Goal: Transaction & Acquisition: Register for event/course

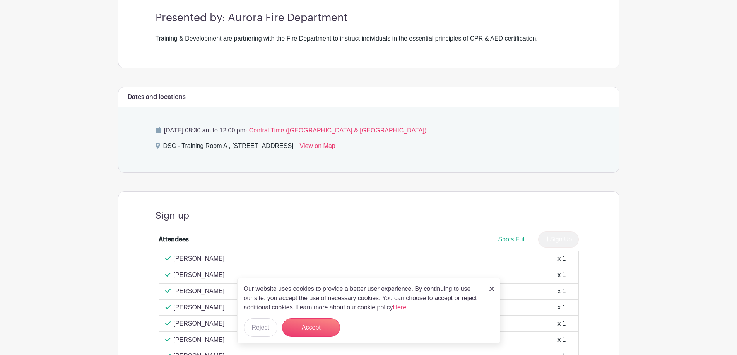
scroll to position [232, 0]
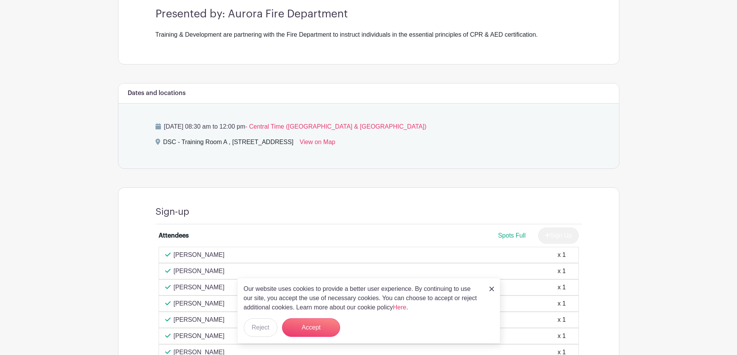
click at [167, 129] on p "[DATE] 08:30 am to 12:00 pm - Central Time ([GEOGRAPHIC_DATA] & [GEOGRAPHIC_DAT…" at bounding box center [368, 126] width 426 height 9
drag, startPoint x: 165, startPoint y: 144, endPoint x: 332, endPoint y: 145, distance: 167.1
click at [294, 145] on div "DSC - Training Room A , [STREET_ADDRESS]" at bounding box center [228, 144] width 130 height 12
copy div "DSC - Training Room A , [STREET_ADDRESS]"
click at [177, 101] on div "Dates and locations" at bounding box center [368, 94] width 501 height 20
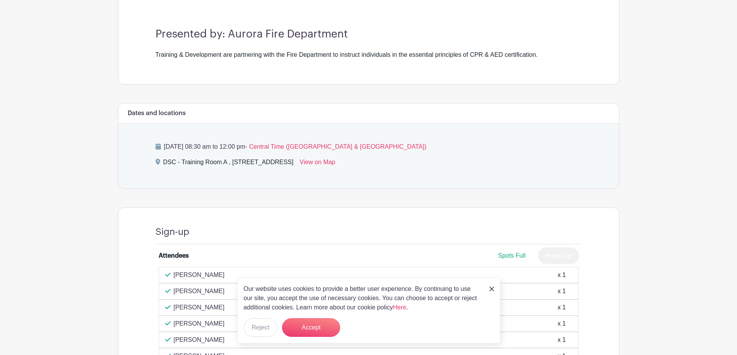
scroll to position [193, 0]
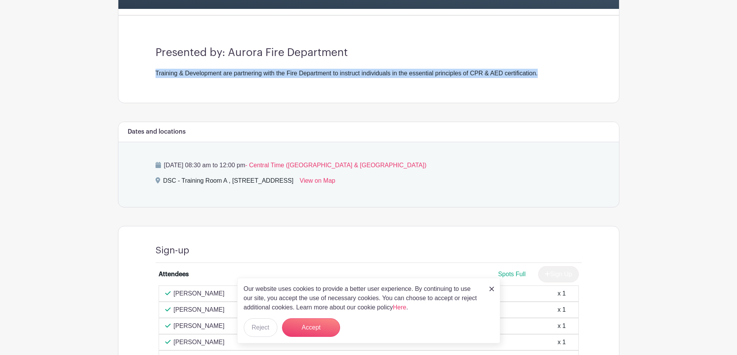
drag, startPoint x: 157, startPoint y: 70, endPoint x: 589, endPoint y: 74, distance: 432.1
click at [589, 75] on div "Presented by: Aurora Fire Department Training & Development are partnering with…" at bounding box center [368, 62] width 463 height 81
copy div "Training & Development are partnering with the Fire Department to instruct indi…"
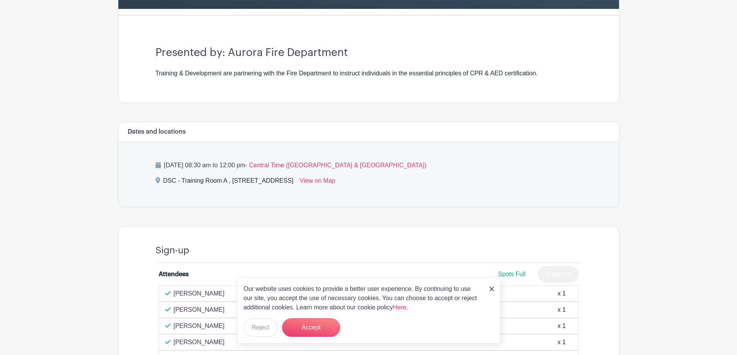
click at [455, 51] on h3 "Presented by: Aurora Fire Department" at bounding box center [368, 52] width 426 height 13
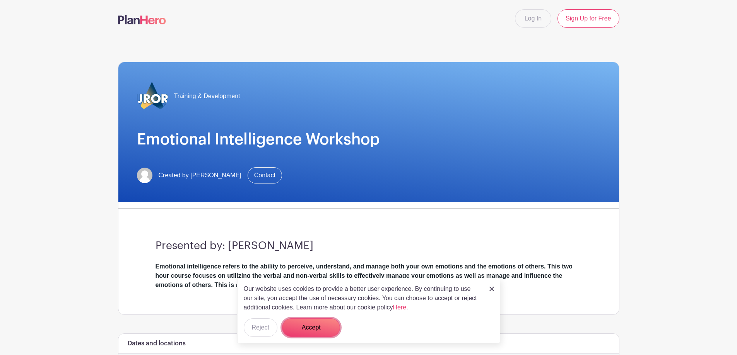
click at [321, 327] on button "Accept" at bounding box center [311, 328] width 58 height 19
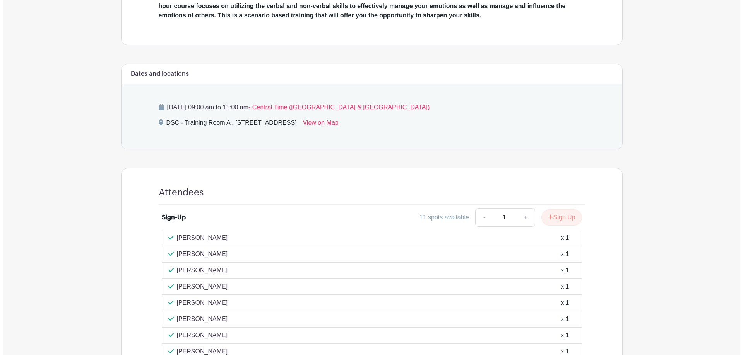
scroll to position [271, 0]
click at [557, 221] on button "Sign Up" at bounding box center [558, 217] width 41 height 16
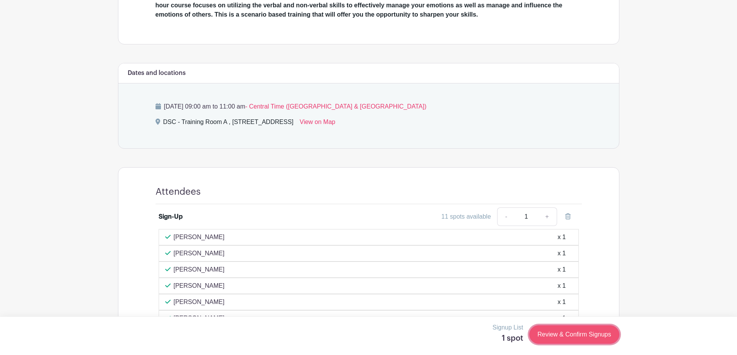
click at [568, 342] on link "Review & Confirm Signups" at bounding box center [574, 335] width 90 height 19
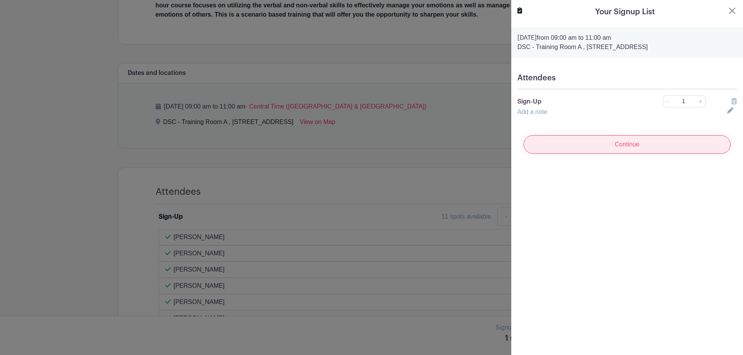
click at [603, 151] on input "Continue" at bounding box center [626, 144] width 207 height 19
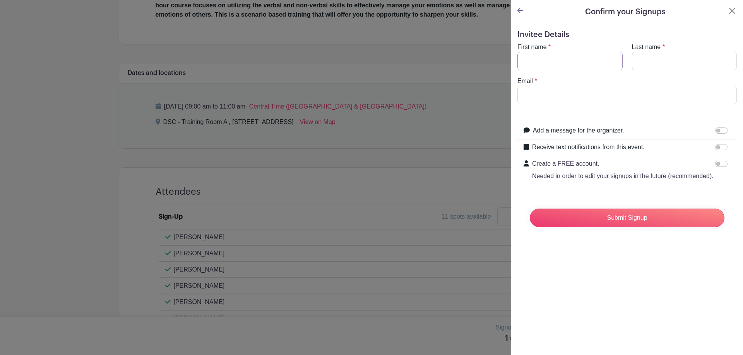
click at [571, 68] on input "First name" at bounding box center [569, 61] width 105 height 19
type input "Lizette"
type input "Mendoza"
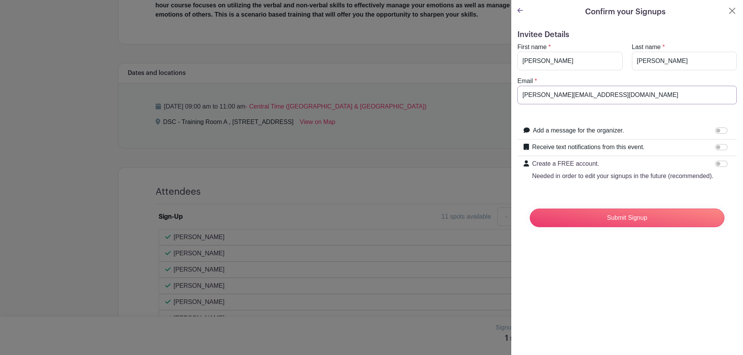
type input "mendoza-hernandezl@aurora.il.us"
click at [530, 209] on input "Submit Signup" at bounding box center [627, 218] width 195 height 19
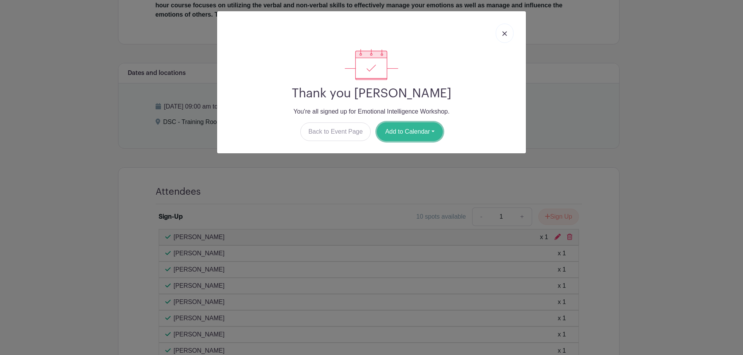
click at [400, 134] on button "Add to Calendar" at bounding box center [410, 132] width 66 height 19
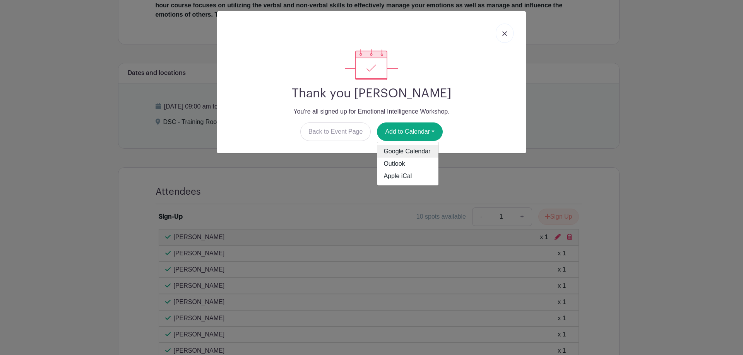
click at [408, 154] on link "Google Calendar" at bounding box center [407, 151] width 61 height 12
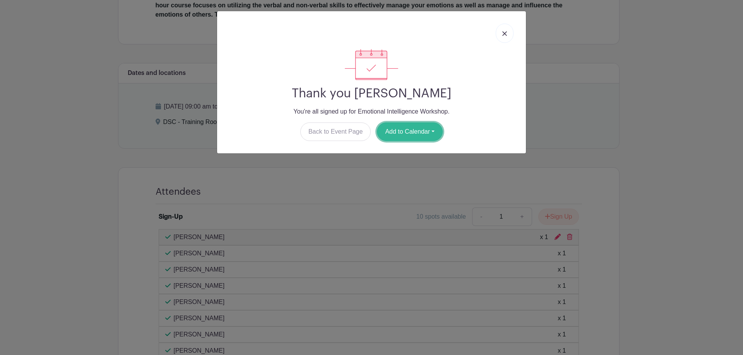
click at [424, 129] on button "Add to Calendar" at bounding box center [410, 132] width 66 height 19
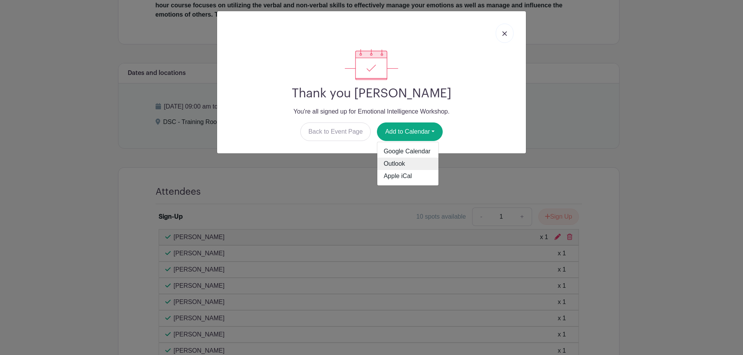
click at [417, 162] on link "Outlook" at bounding box center [407, 164] width 61 height 12
